Goal: Information Seeking & Learning: Learn about a topic

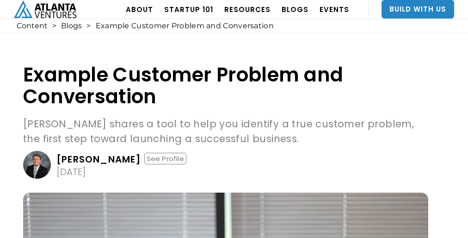
click at [234, 133] on p "[PERSON_NAME] shares a tool to help you identify a true customer problem, the f…" at bounding box center [225, 132] width 405 height 30
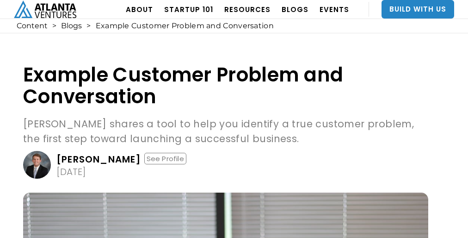
click at [234, 133] on p "[PERSON_NAME] shares a tool to help you identify a true customer problem, the f…" at bounding box center [225, 132] width 405 height 30
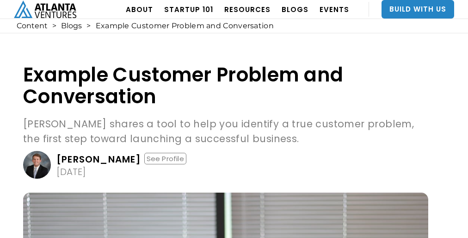
click at [234, 133] on p "[PERSON_NAME] shares a tool to help you identify a true customer problem, the f…" at bounding box center [225, 132] width 405 height 30
